Goal: Submit feedback/report problem: Submit feedback/report problem

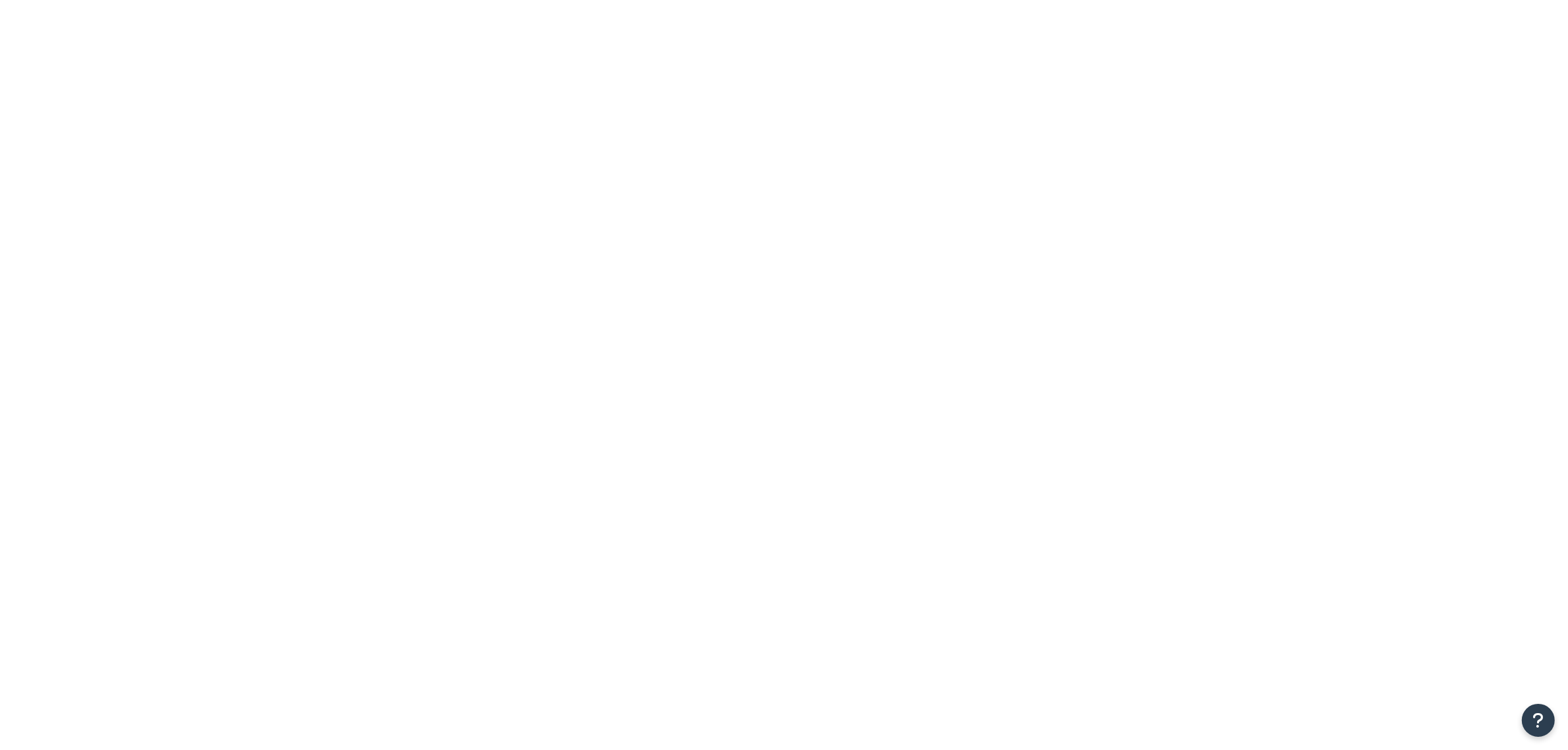
drag, startPoint x: 0, startPoint y: 0, endPoint x: 336, endPoint y: 165, distance: 374.3
type input "anni"
drag, startPoint x: 353, startPoint y: 280, endPoint x: 448, endPoint y: 321, distance: 103.5
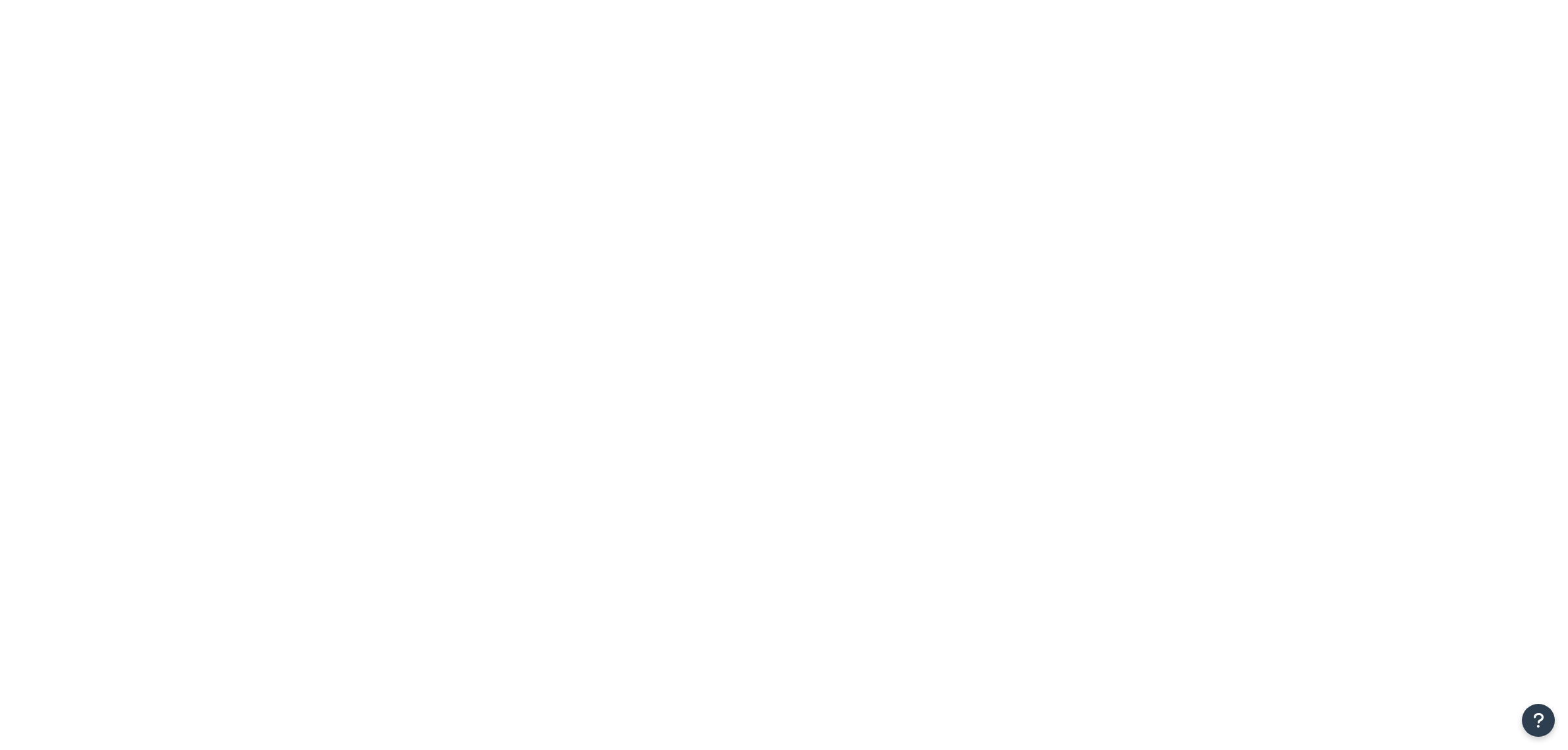
select select "SHIPPING_GROUP"
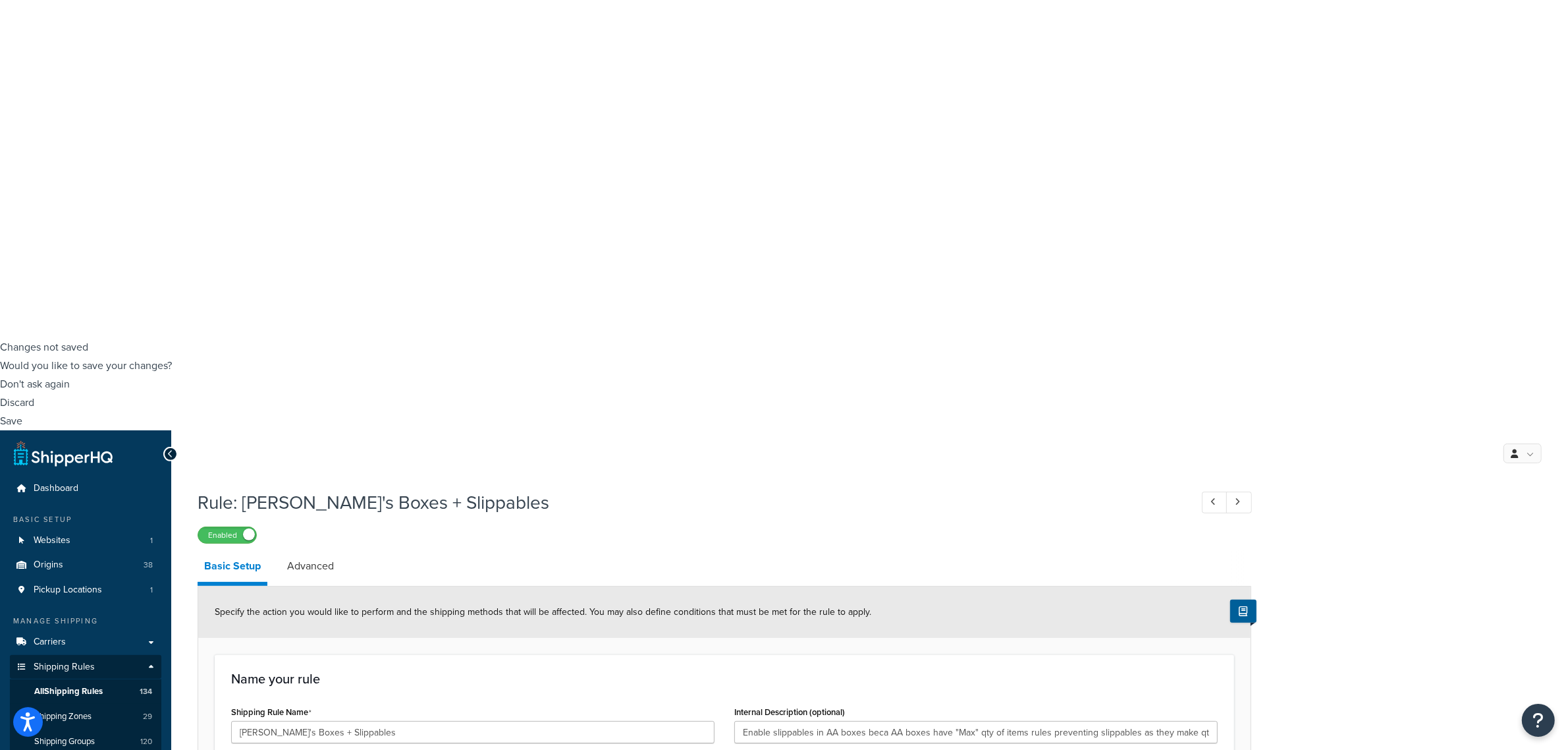
scroll to position [452, 0]
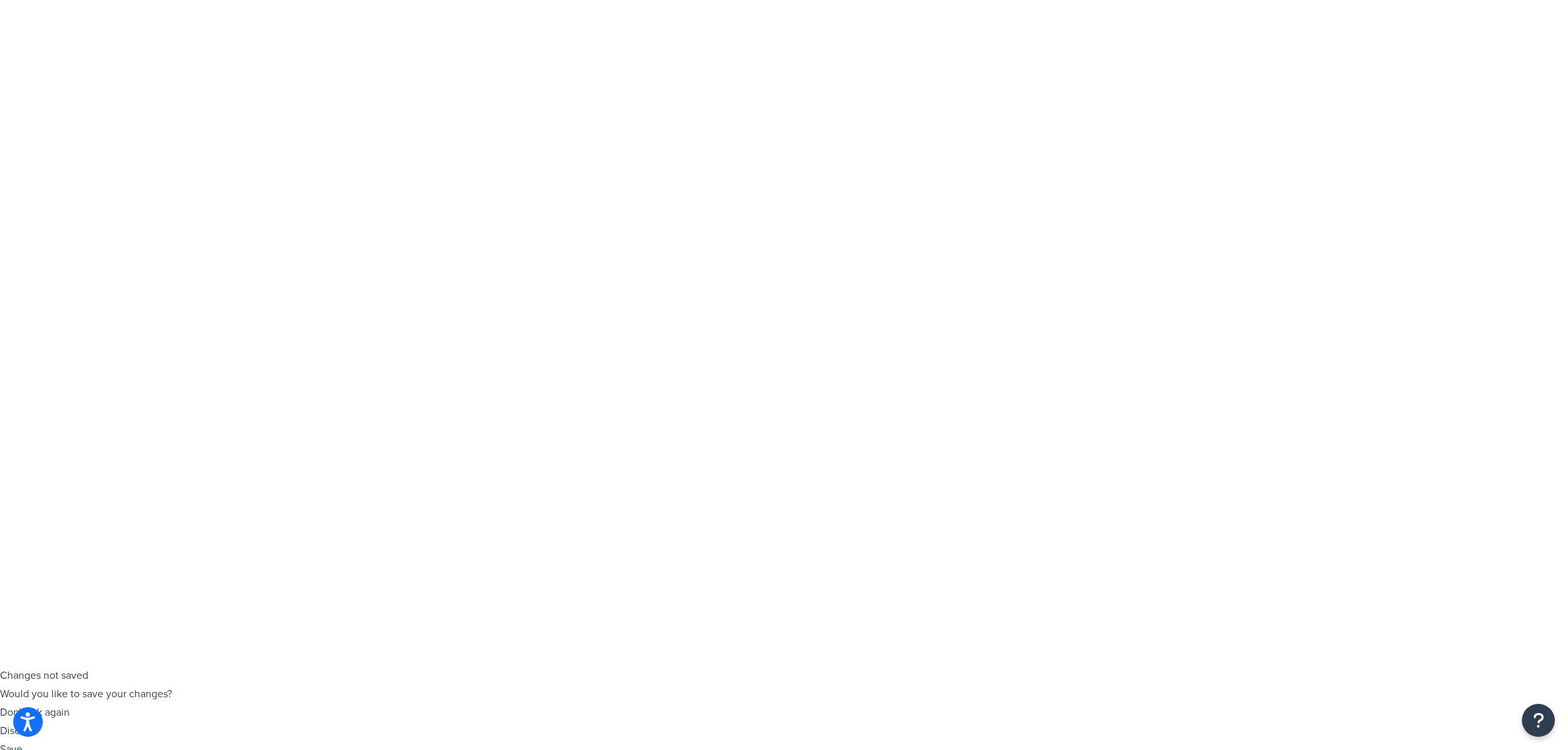
select select "SHIPPING_GROUP"
click at [1539, 724] on icon "Open Resource Center" at bounding box center [1538, 720] width 13 height 19
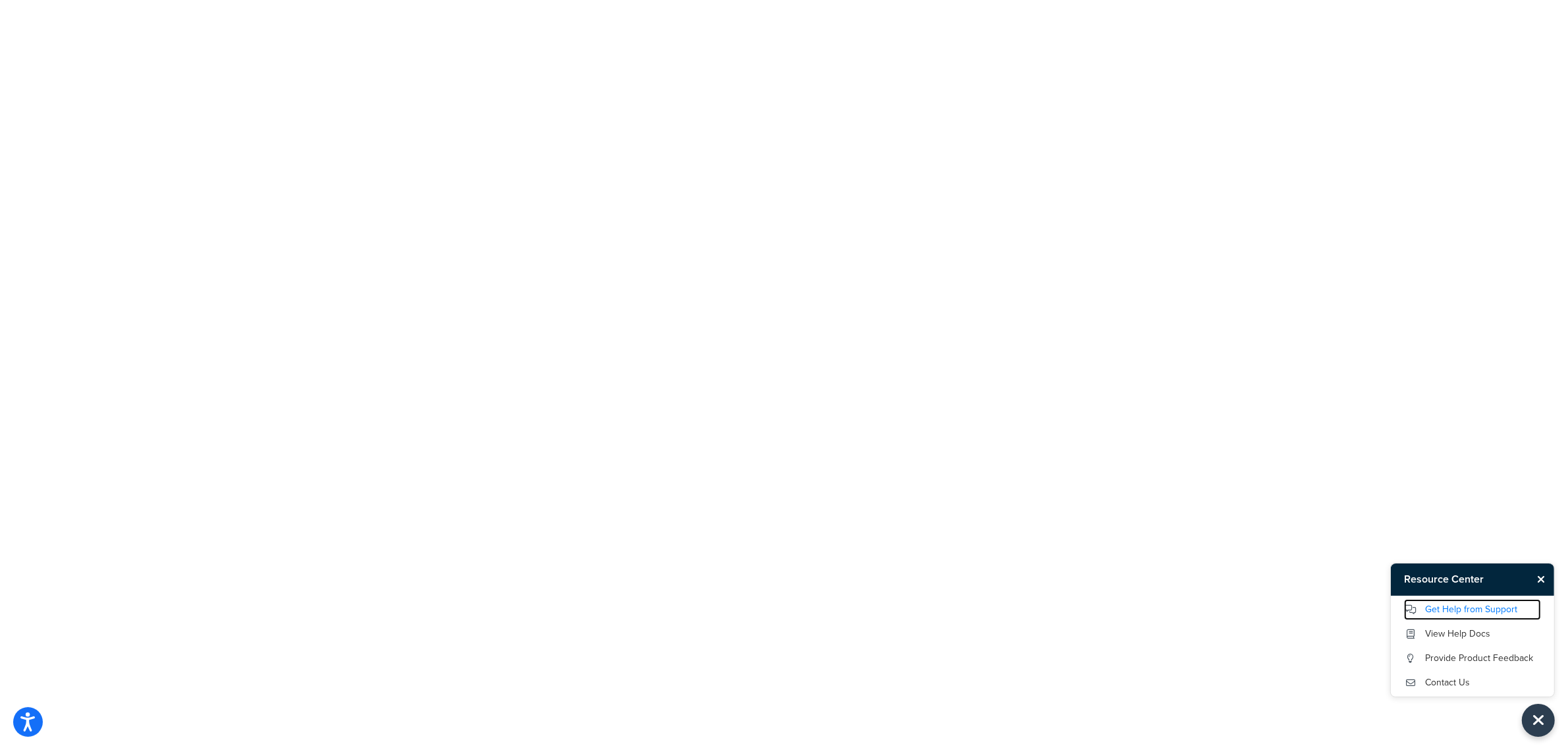
click at [1476, 609] on link "Get Help from Support" at bounding box center [1472, 609] width 137 height 21
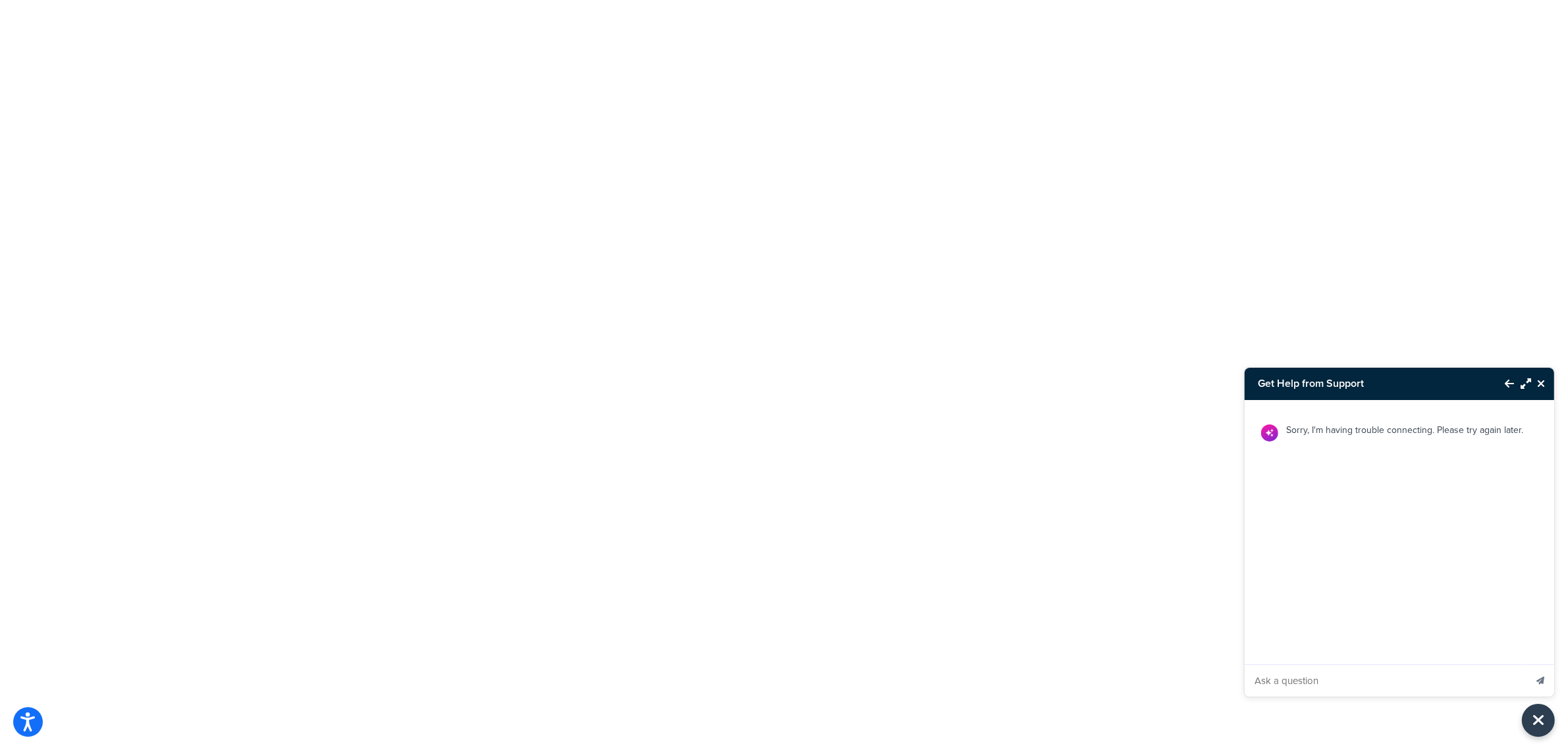
click at [1419, 561] on div "Sorry, I'm having trouble connecting. Please try again later." at bounding box center [1399, 548] width 309 height 297
click at [1328, 684] on input "Ask a question" at bounding box center [1384, 680] width 280 height 32
type input "is your chat not working"
click at [1542, 380] on icon "Close Resource Center" at bounding box center [1540, 384] width 8 height 10
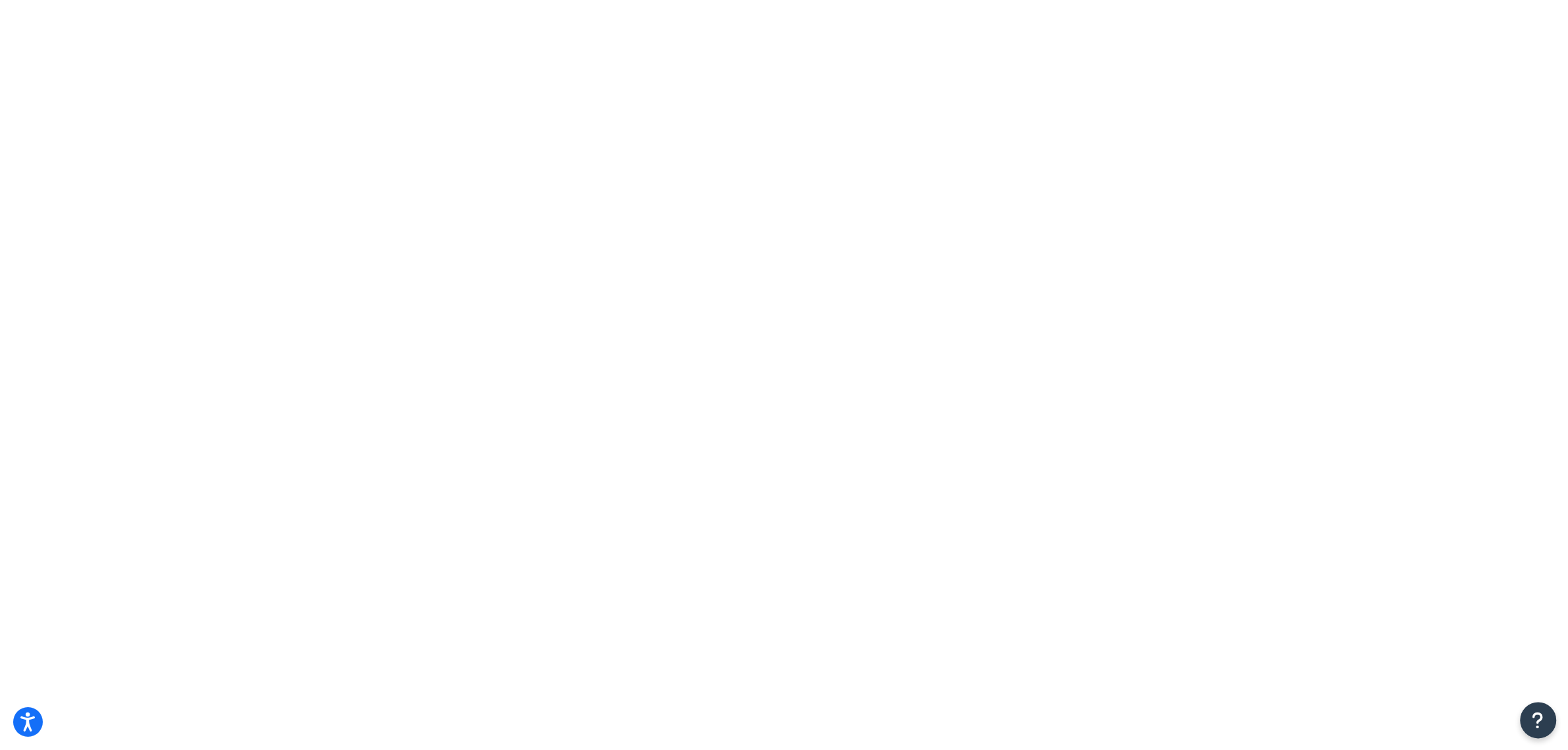
click at [1538, 727] on icon "Open Resource Center" at bounding box center [1538, 720] width 13 height 19
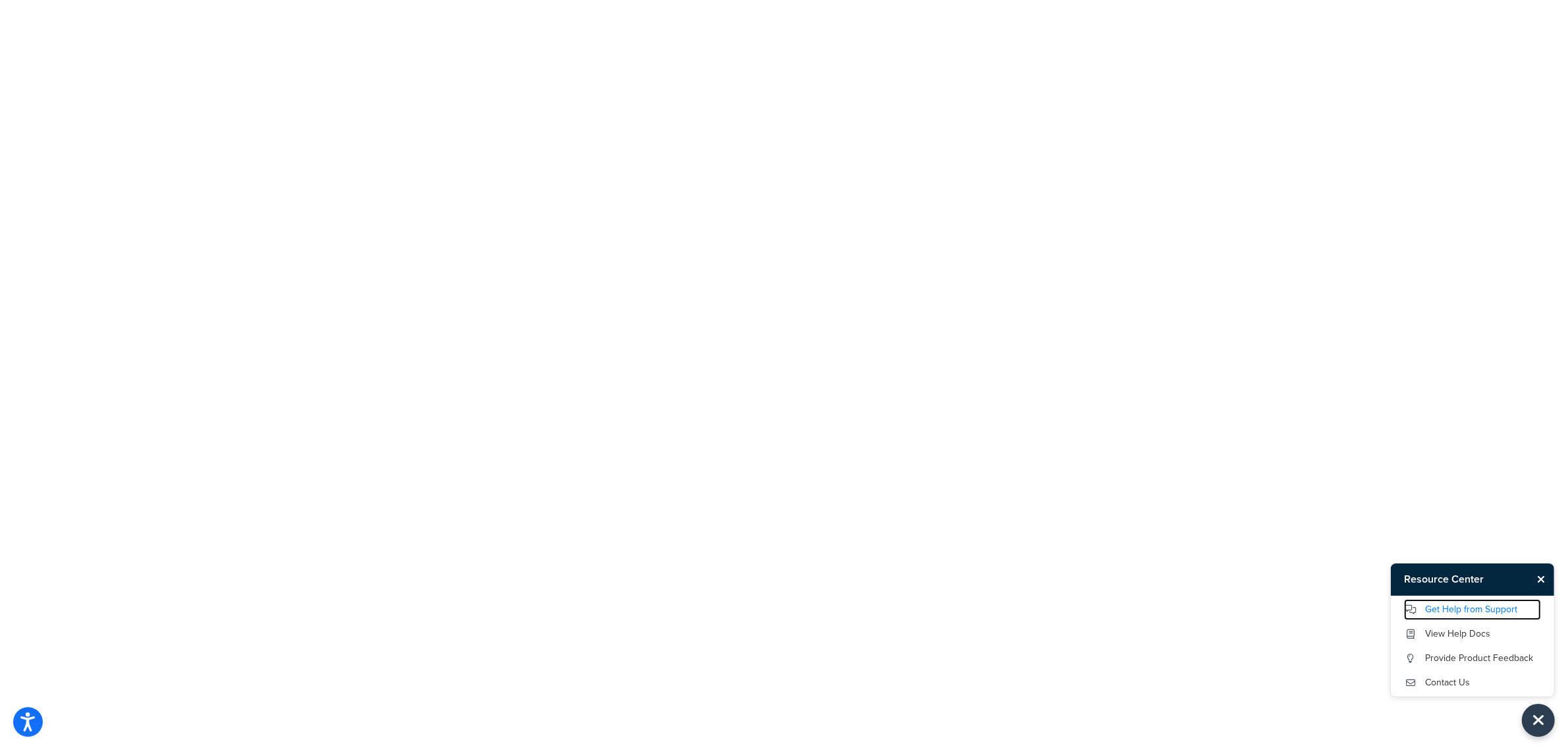
click at [1445, 609] on link "Get Help from Support" at bounding box center [1472, 609] width 137 height 21
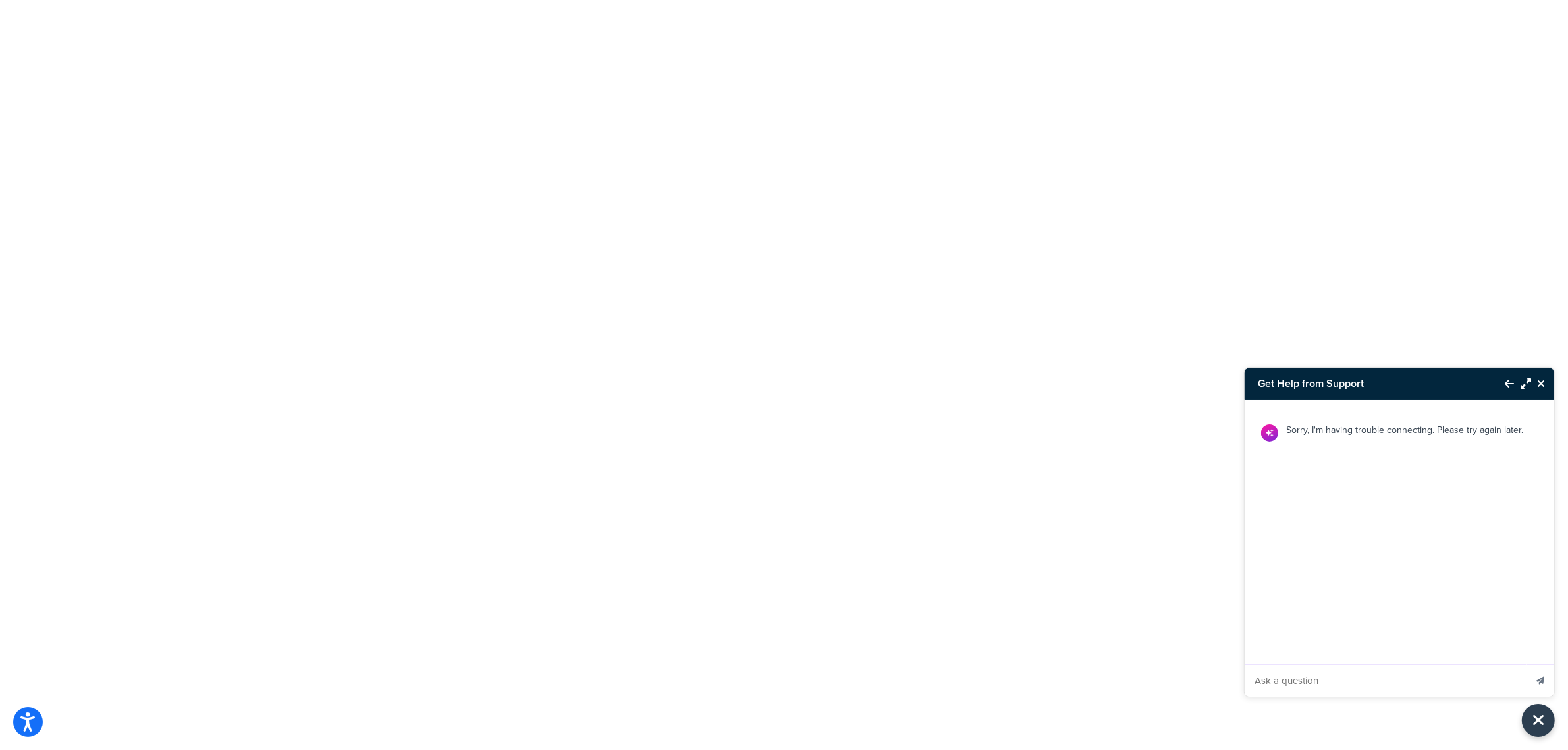
click at [1542, 382] on icon "Close Resource Center" at bounding box center [1540, 384] width 8 height 10
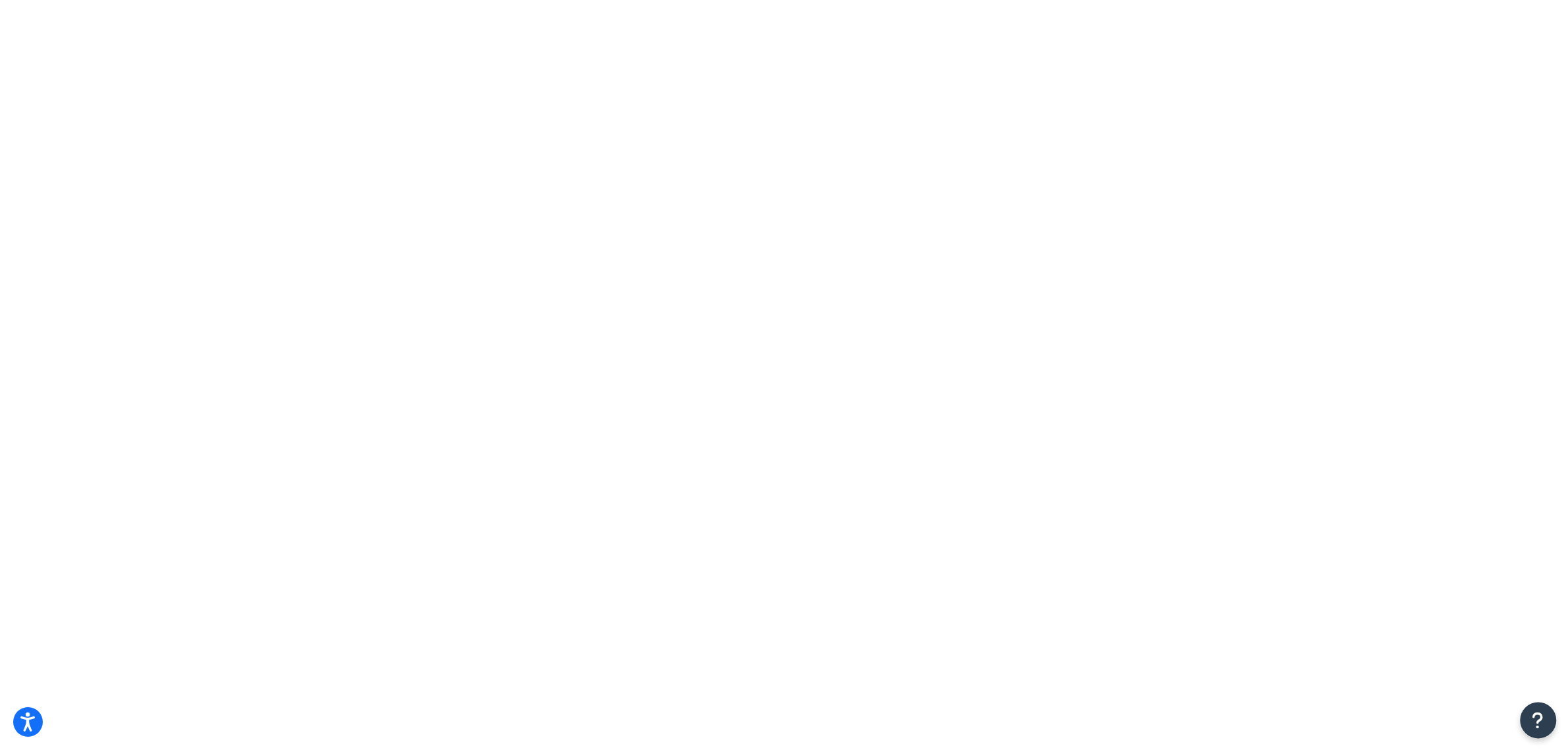
click at [1529, 716] on button "Open Resource Center" at bounding box center [1538, 720] width 37 height 37
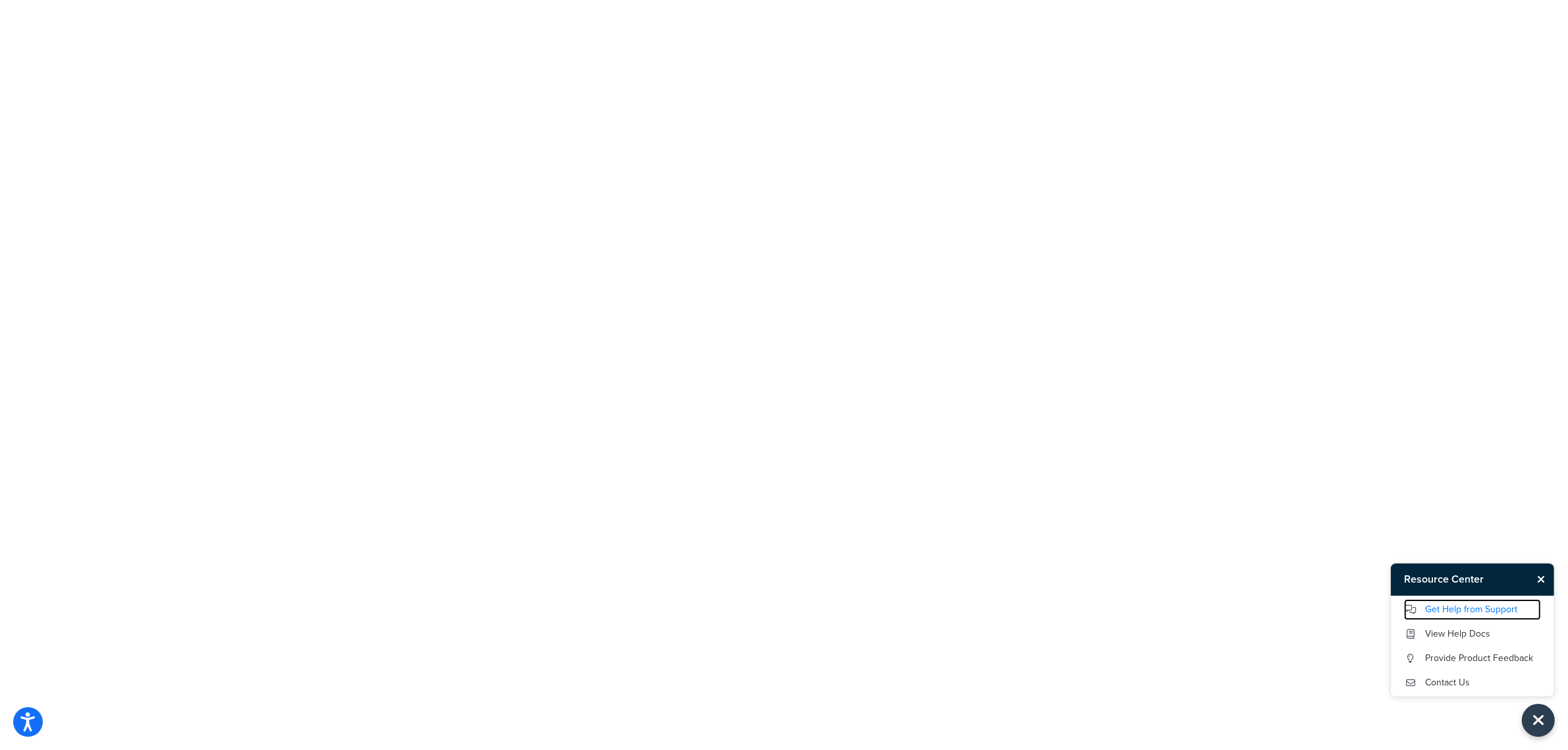
click at [1446, 614] on link "Get Help from Support" at bounding box center [1472, 609] width 137 height 21
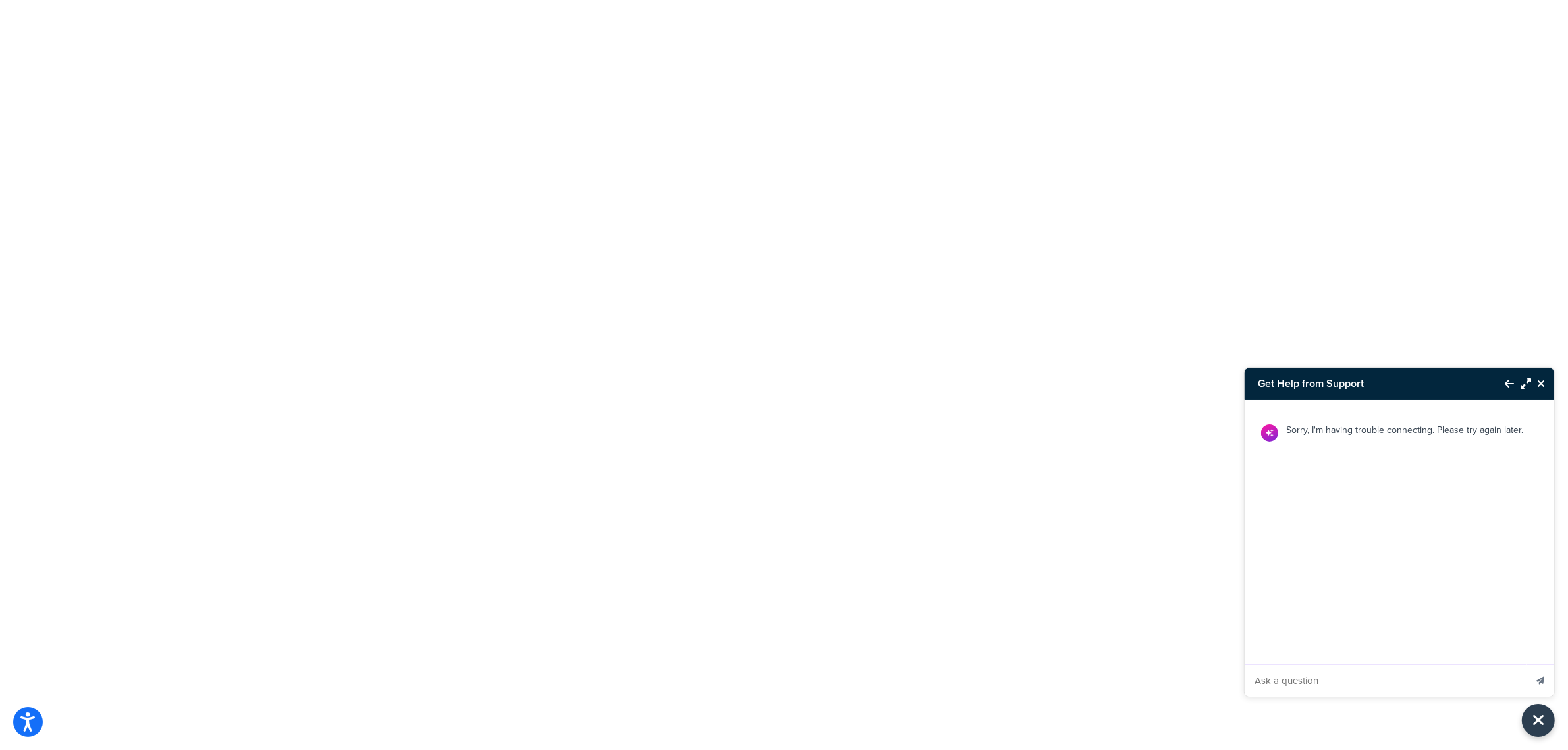
click at [1541, 382] on icon "Close Resource Center" at bounding box center [1540, 384] width 8 height 10
